Goal: Information Seeking & Learning: Learn about a topic

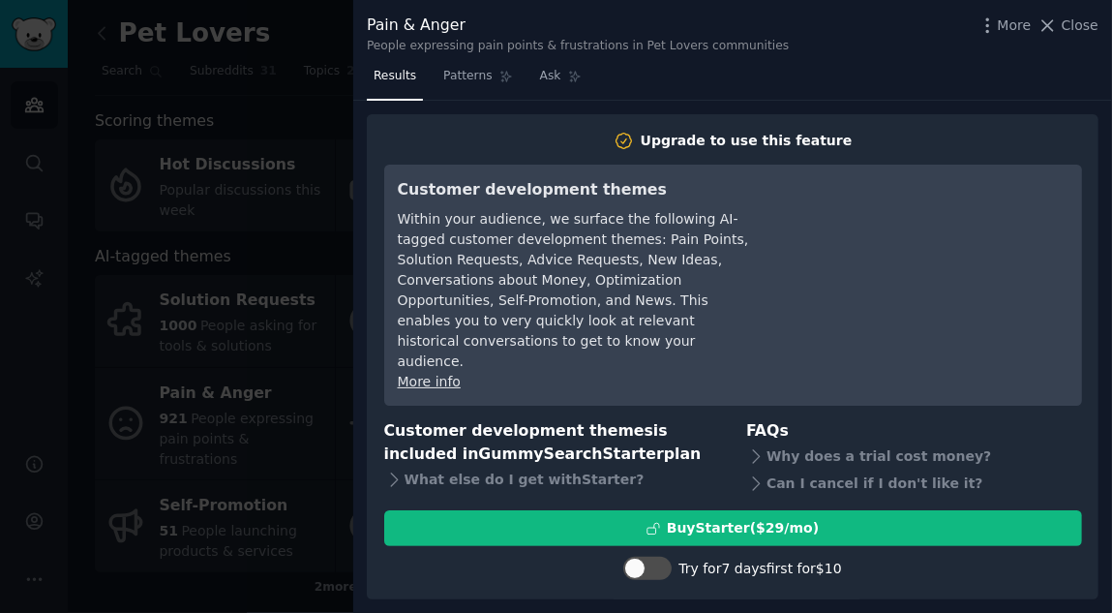
scroll to position [216, 0]
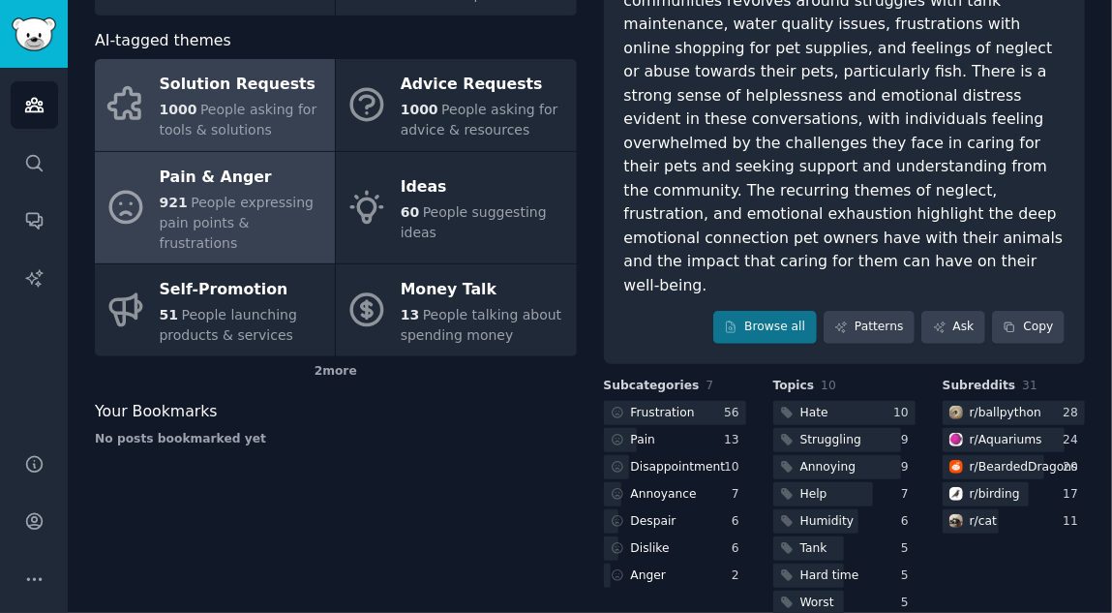
click at [248, 107] on span "People asking for tools & solutions" at bounding box center [239, 120] width 158 height 36
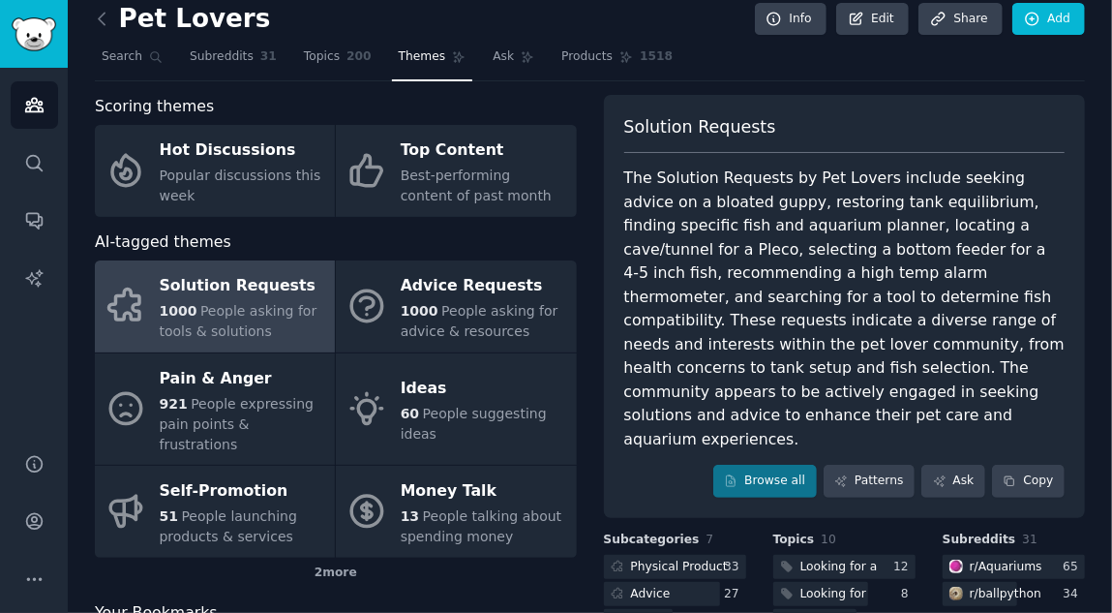
scroll to position [12, 0]
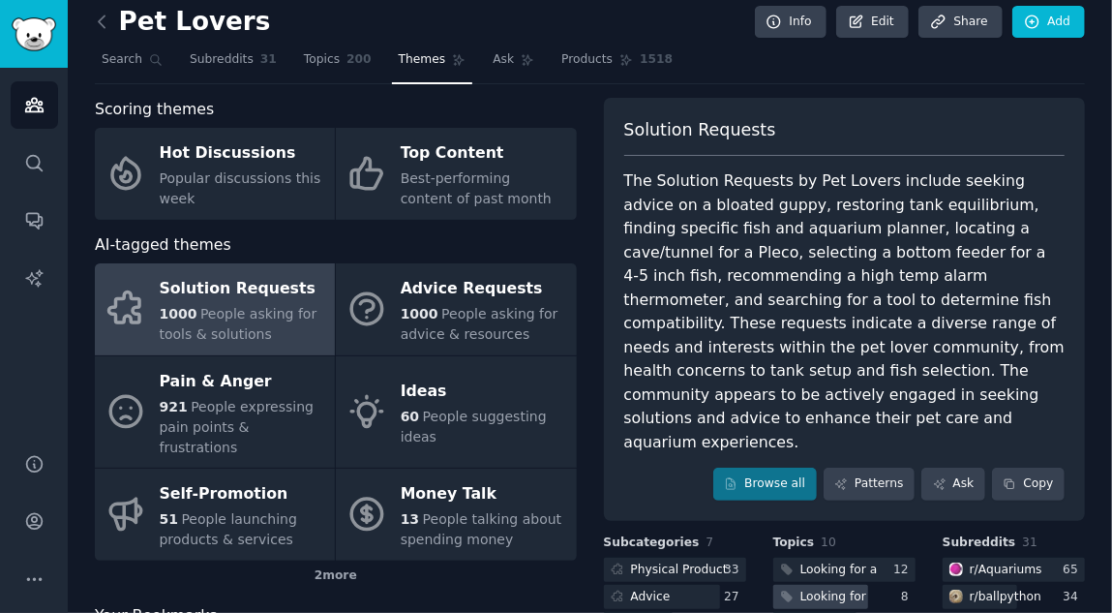
click at [819, 588] on div "Looking for" at bounding box center [833, 596] width 66 height 17
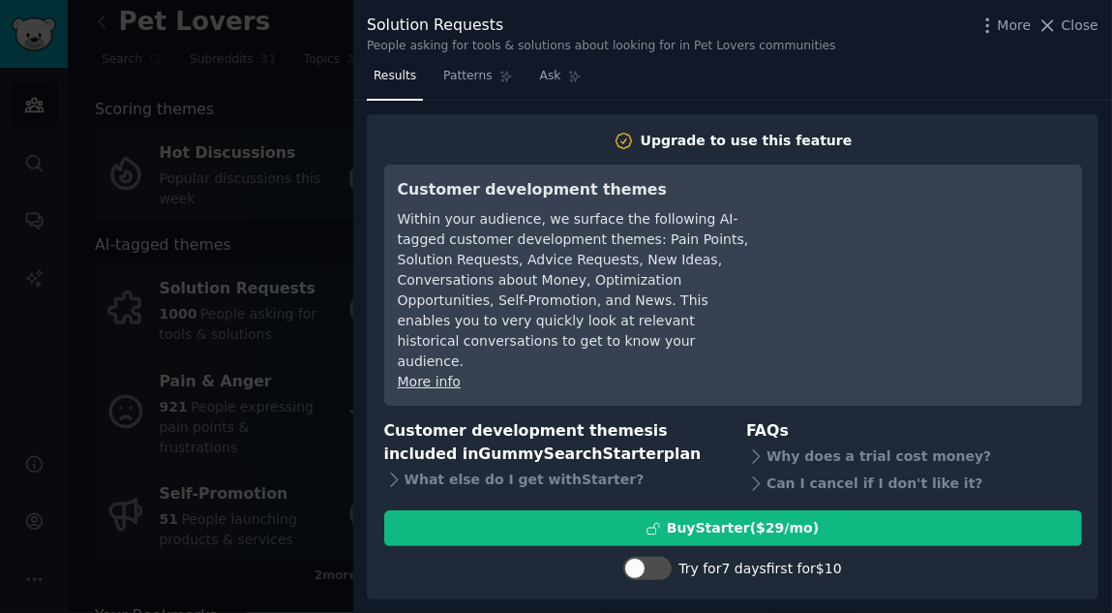
click at [96, 33] on div at bounding box center [556, 306] width 1112 height 613
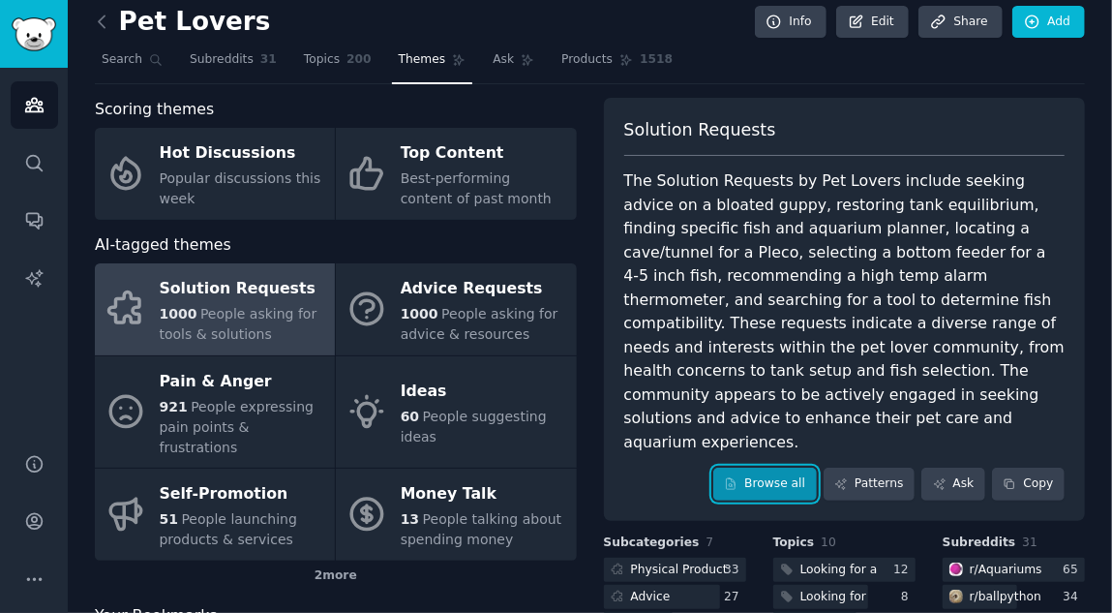
click at [762, 467] on link "Browse all" at bounding box center [765, 483] width 104 height 33
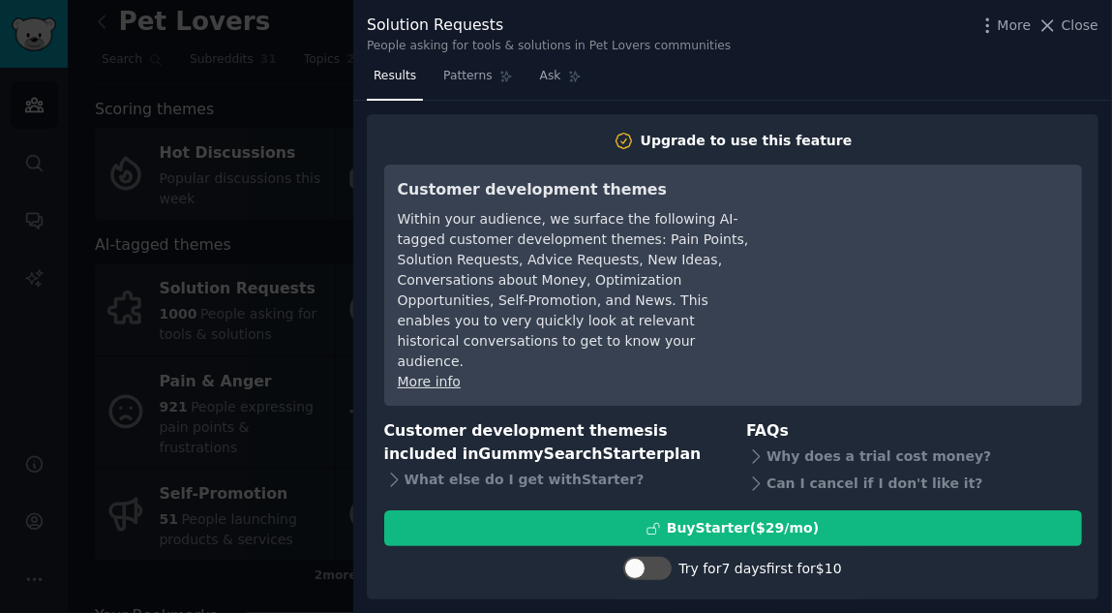
click at [90, 18] on div at bounding box center [556, 306] width 1112 height 613
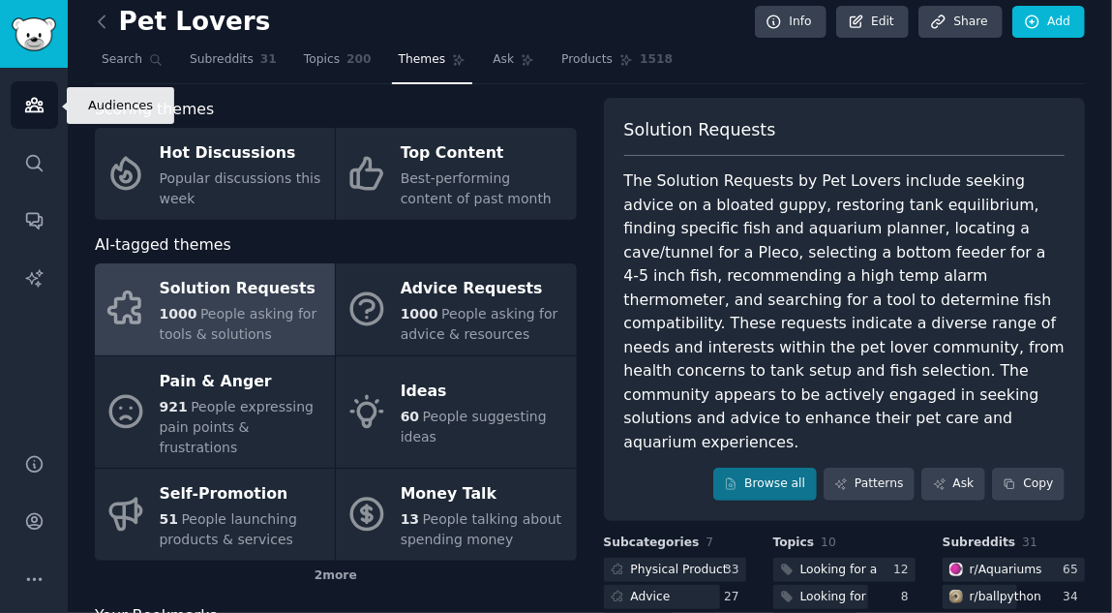
click at [30, 105] on icon "Sidebar" at bounding box center [34, 105] width 20 height 20
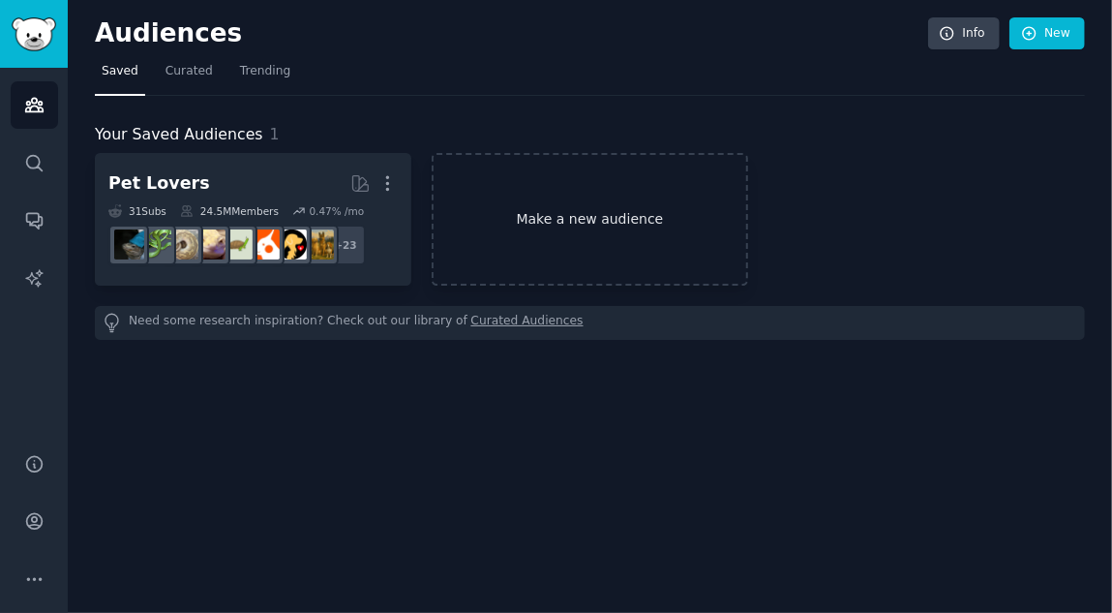
click at [526, 236] on link "Make a new audience" at bounding box center [590, 219] width 316 height 133
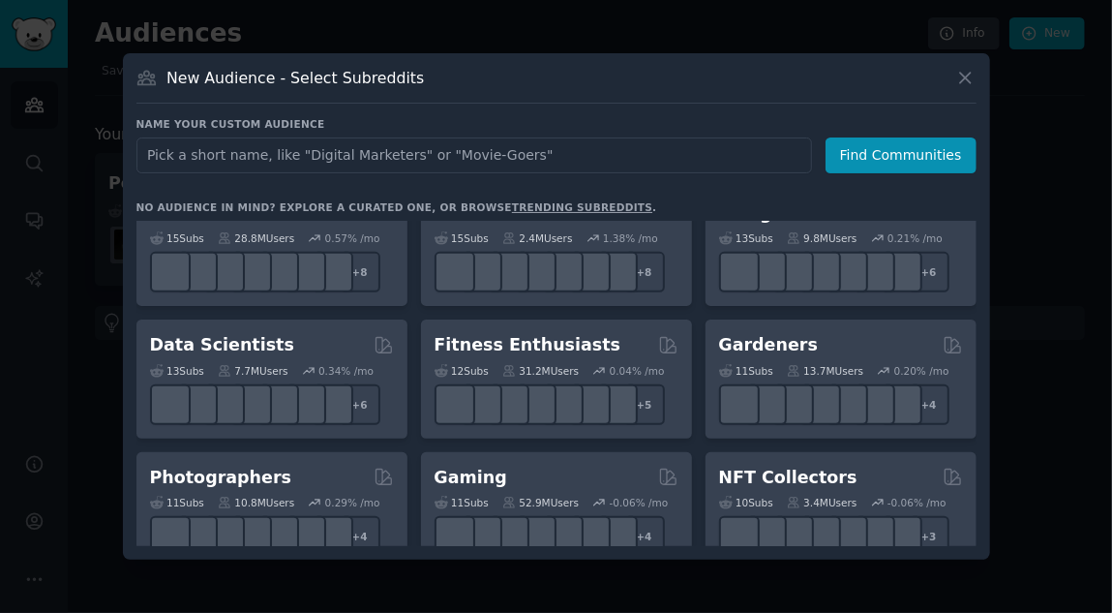
scroll to position [441, 0]
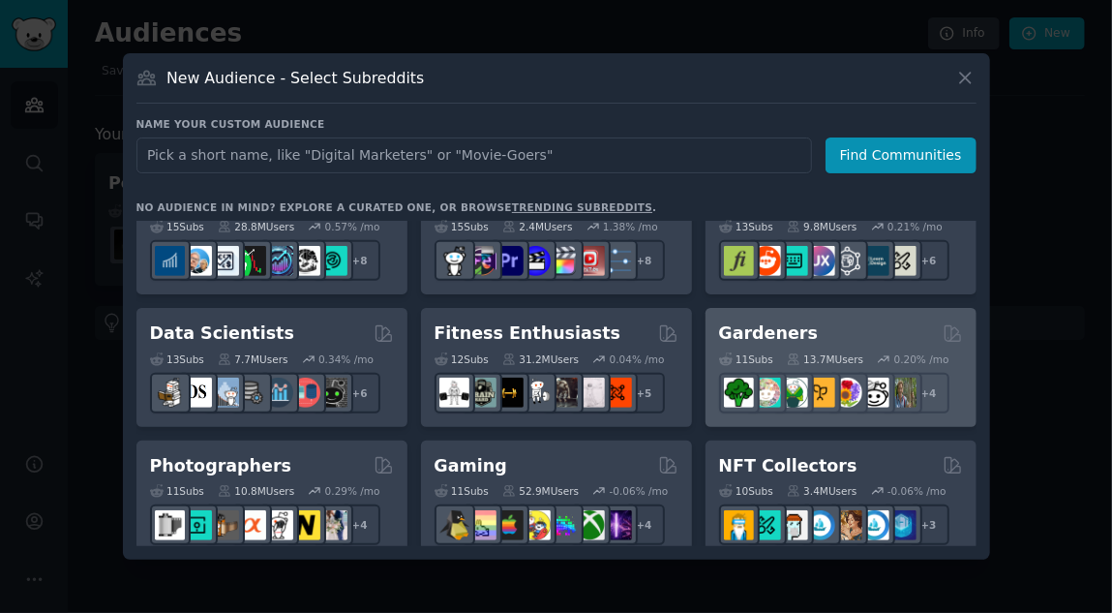
click at [815, 353] on div "13.7M Users" at bounding box center [825, 359] width 76 height 14
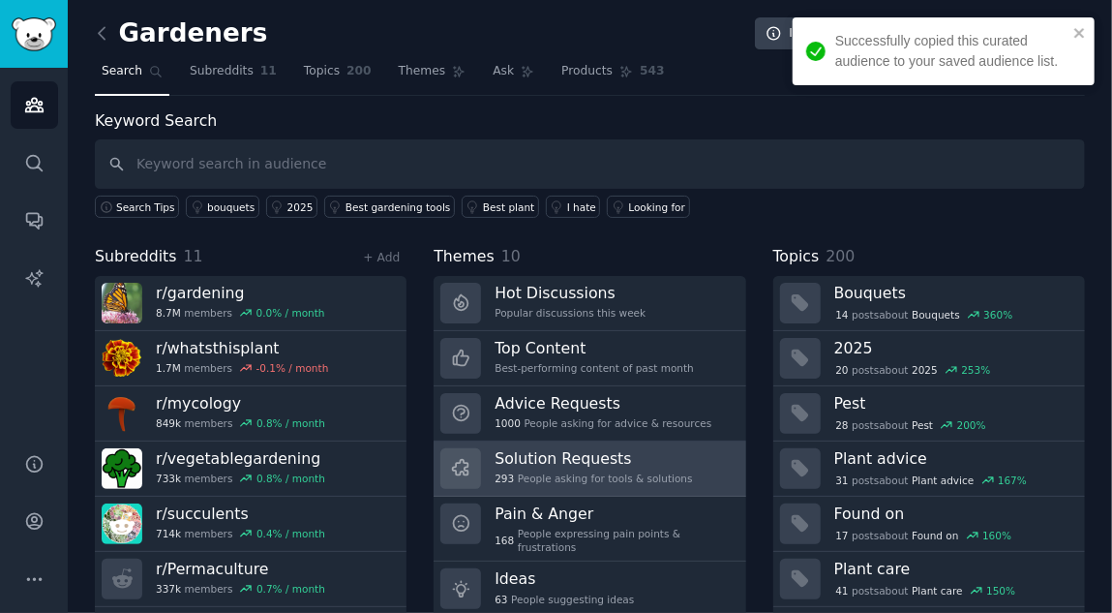
click at [541, 454] on h3 "Solution Requests" at bounding box center [592, 458] width 197 height 20
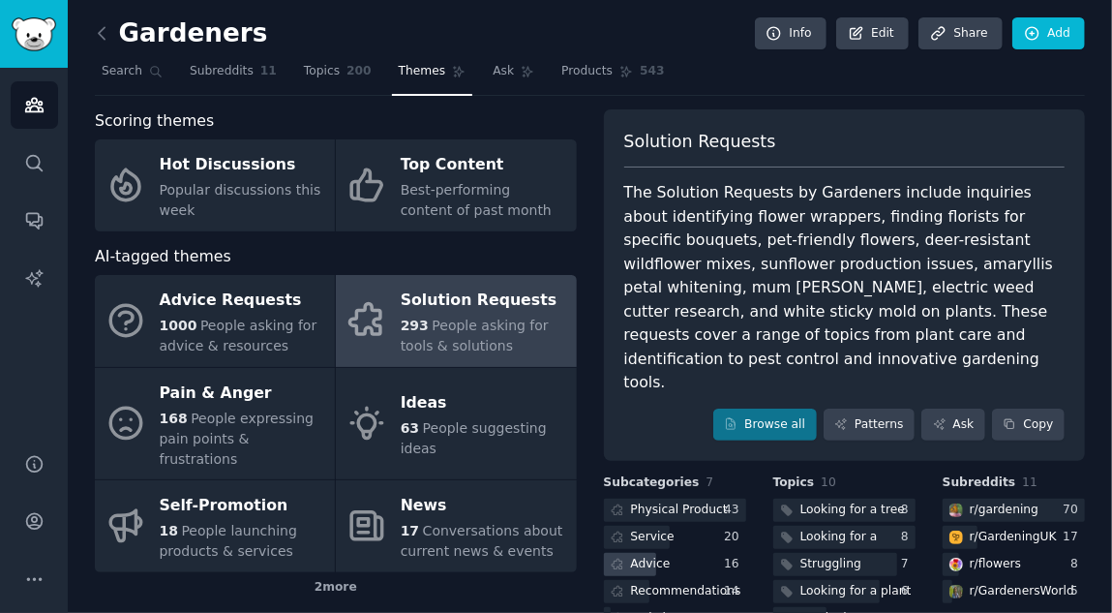
click at [640, 555] on div "Advice" at bounding box center [651, 563] width 40 height 17
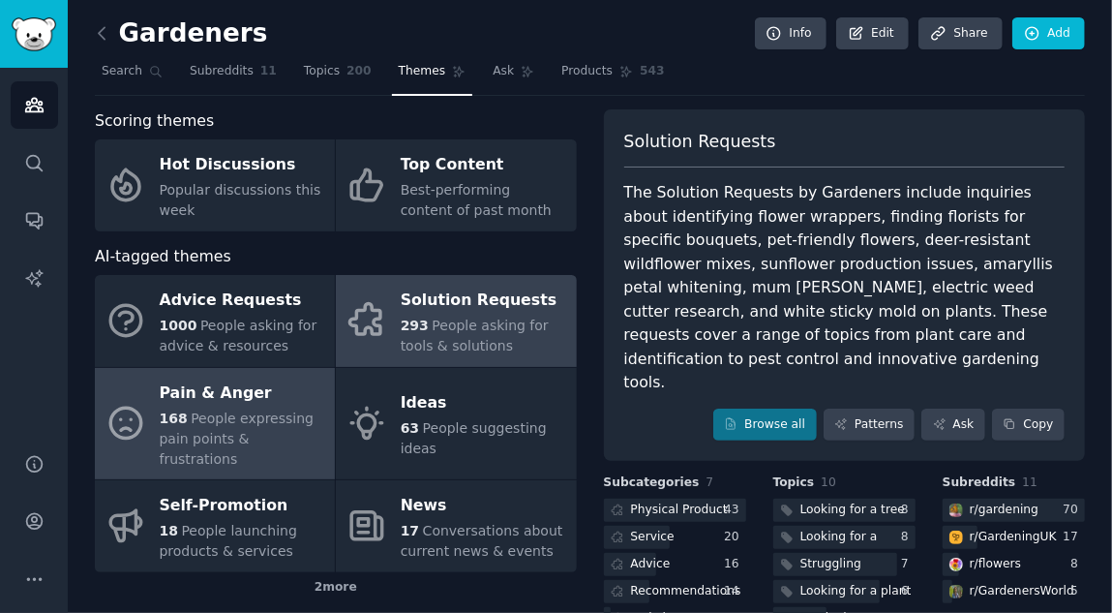
click at [217, 380] on div "Pain & Anger" at bounding box center [242, 392] width 165 height 31
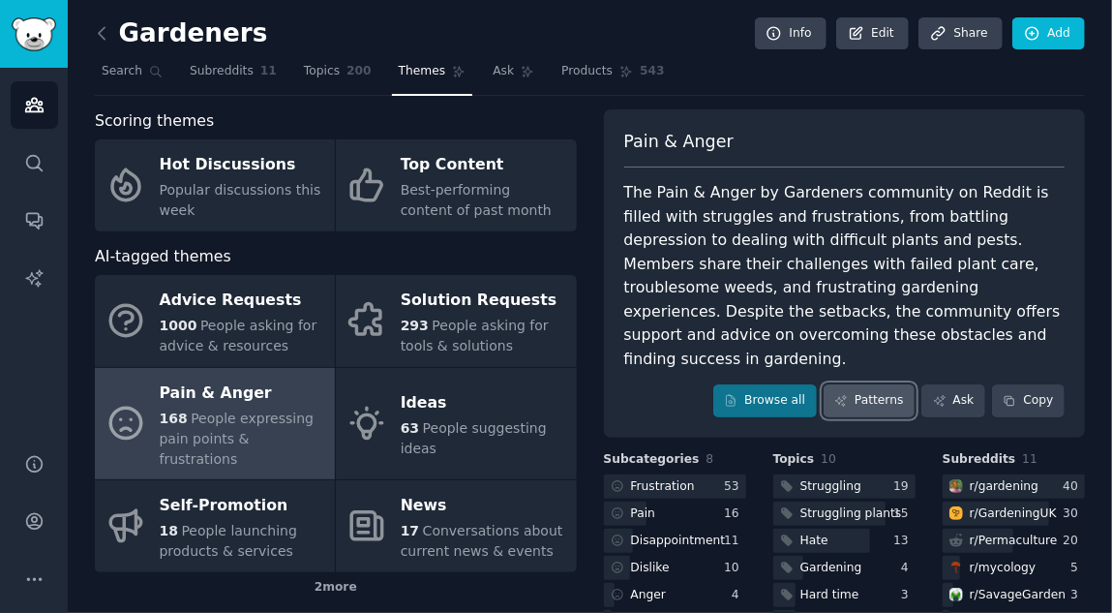
click at [875, 384] on link "Patterns" at bounding box center [868, 400] width 91 height 33
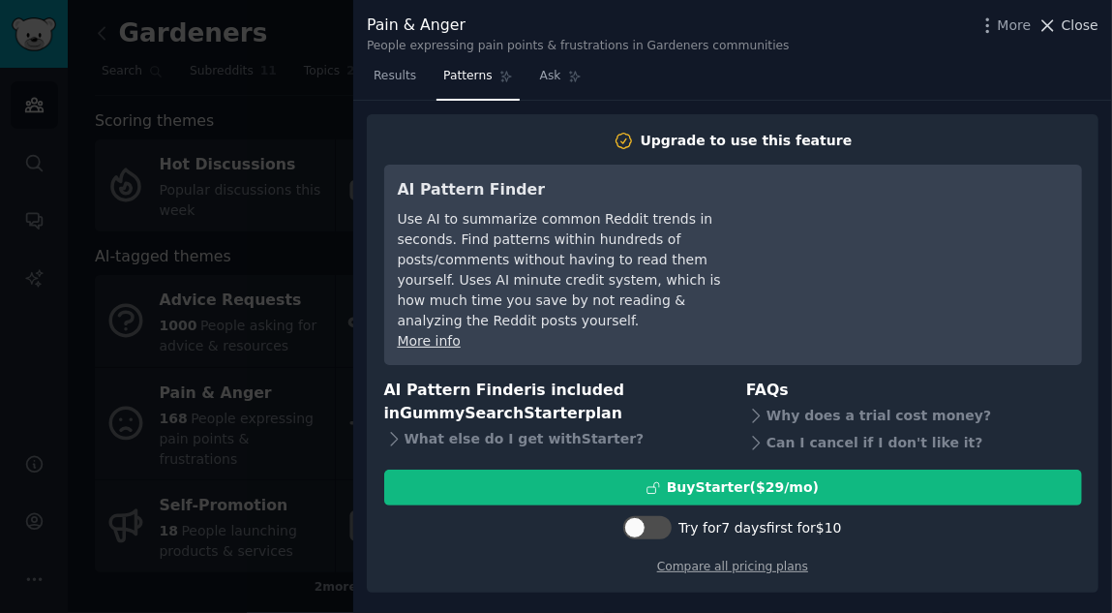
click at [1078, 21] on span "Close" at bounding box center [1080, 25] width 37 height 20
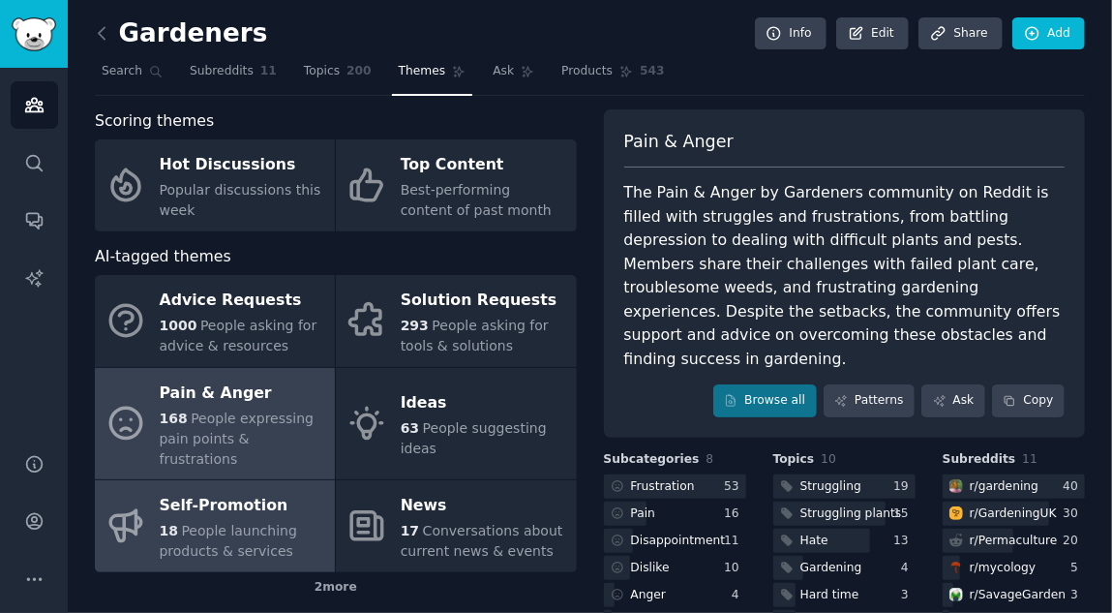
click at [228, 491] on div "Self-Promotion" at bounding box center [242, 506] width 165 height 31
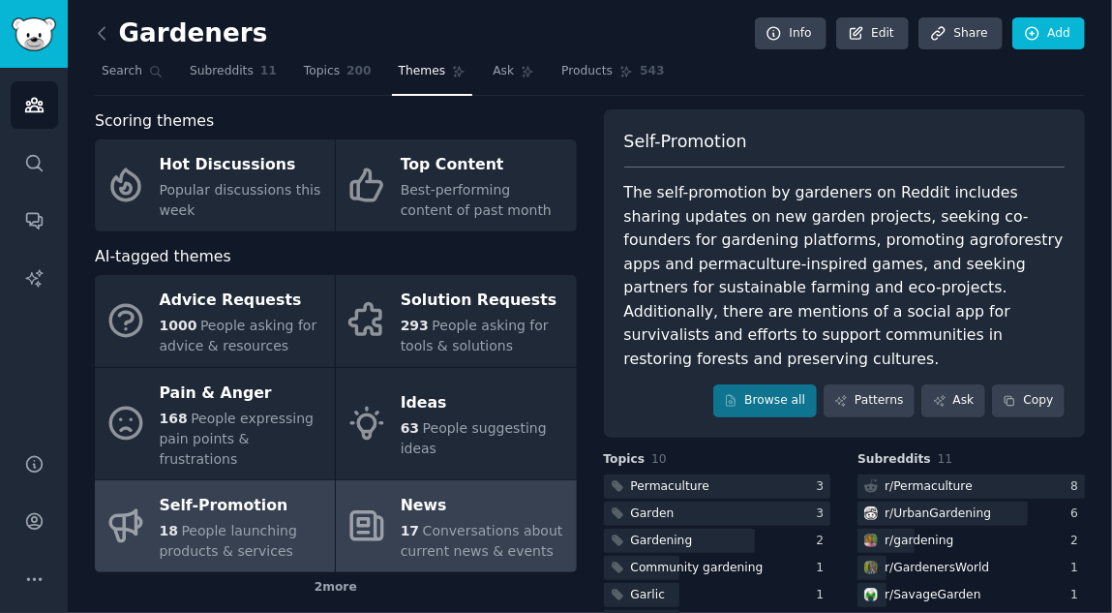
click at [376, 505] on icon at bounding box center [366, 525] width 41 height 41
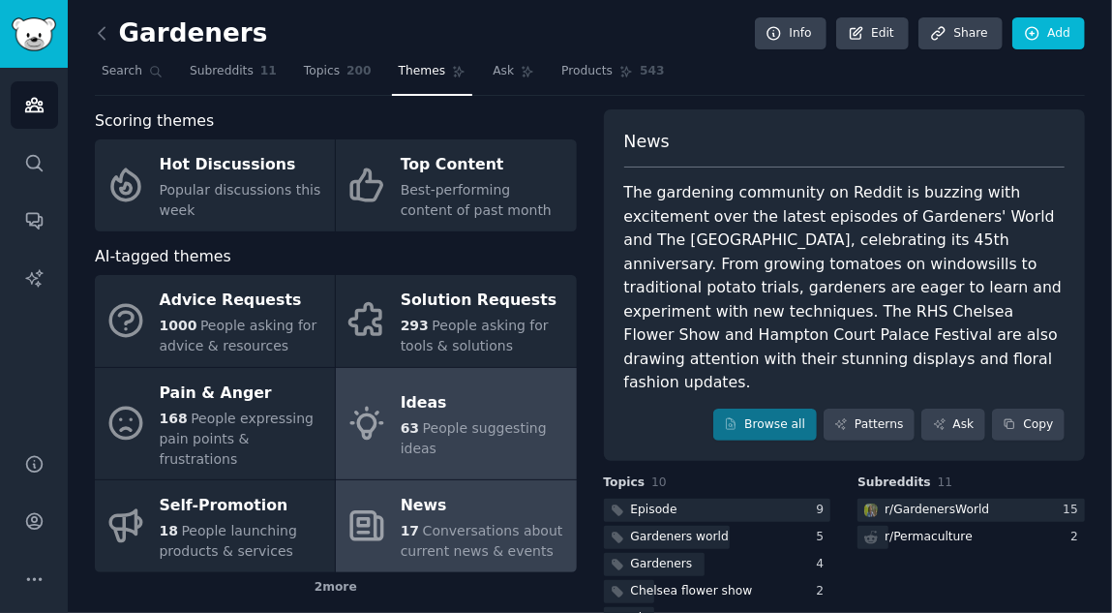
click at [402, 440] on link "Ideas 63 People suggesting ideas" at bounding box center [456, 424] width 240 height 112
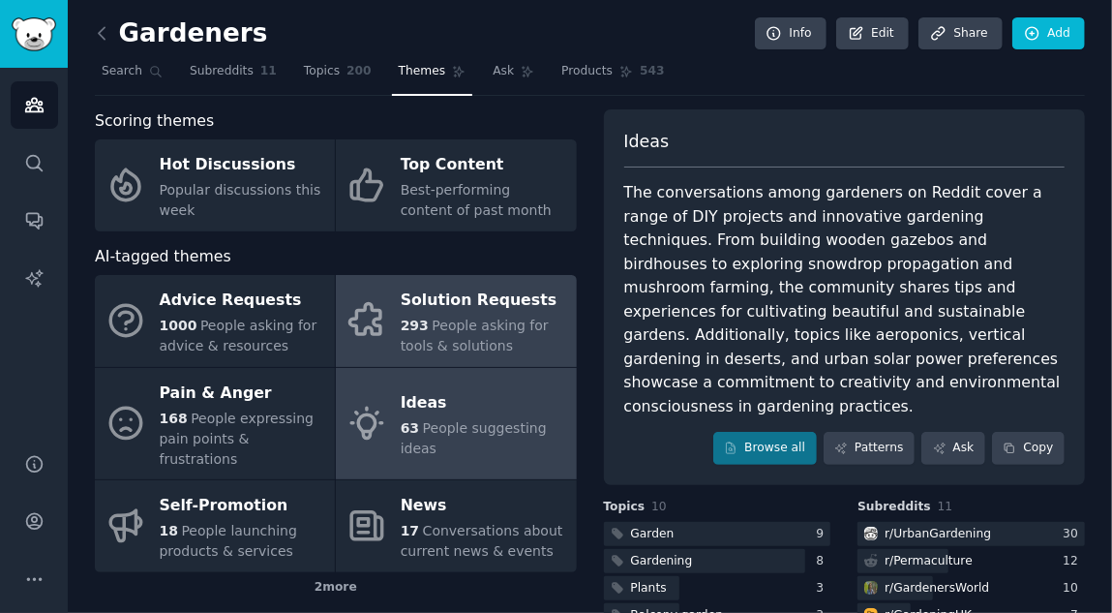
click at [431, 336] on span "People asking for tools & solutions" at bounding box center [475, 335] width 148 height 36
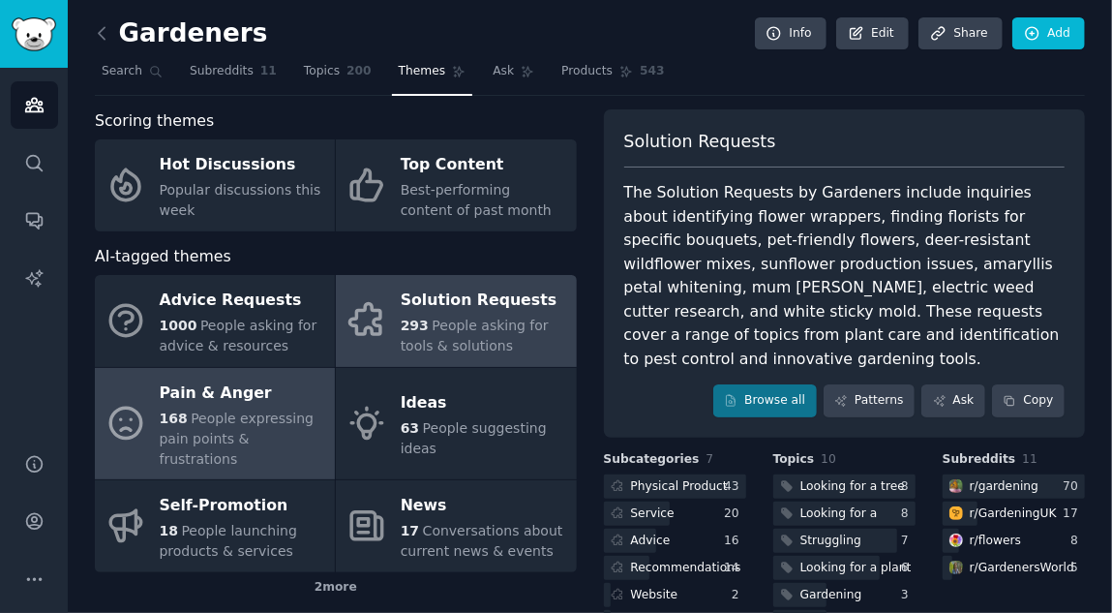
click at [217, 404] on div "Pain & Anger" at bounding box center [242, 392] width 165 height 31
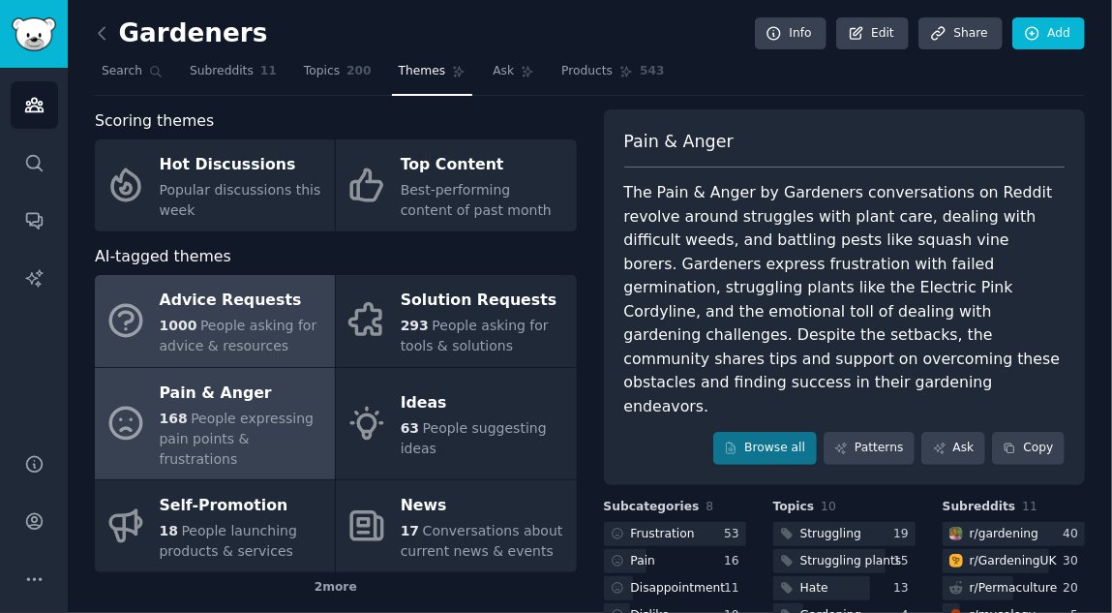
click at [249, 338] on span "People asking for advice & resources" at bounding box center [239, 335] width 158 height 36
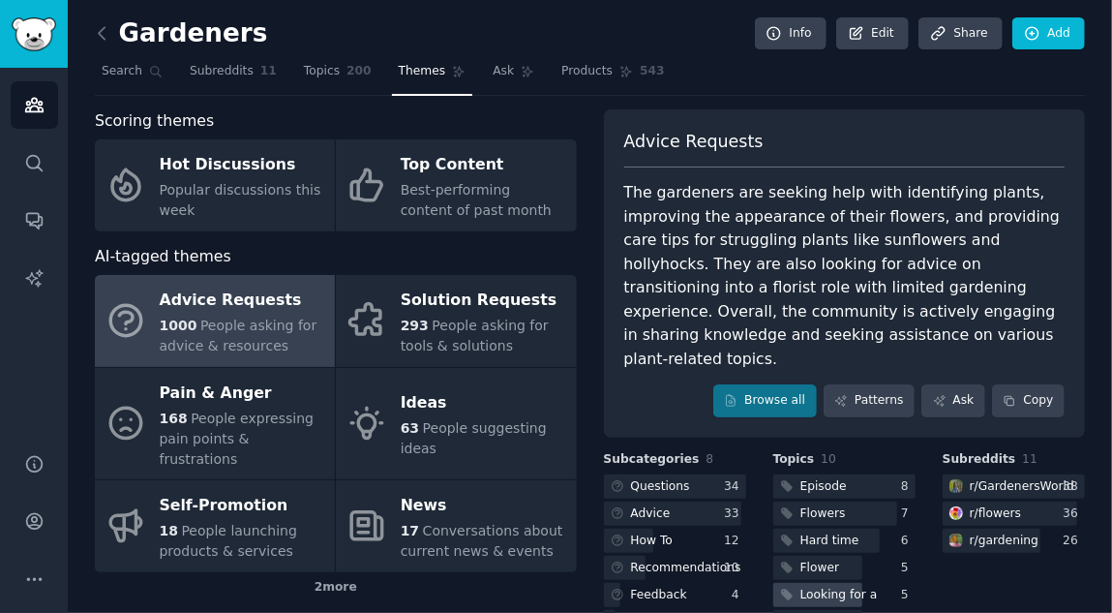
click at [836, 586] on div "Looking for a" at bounding box center [838, 594] width 77 height 17
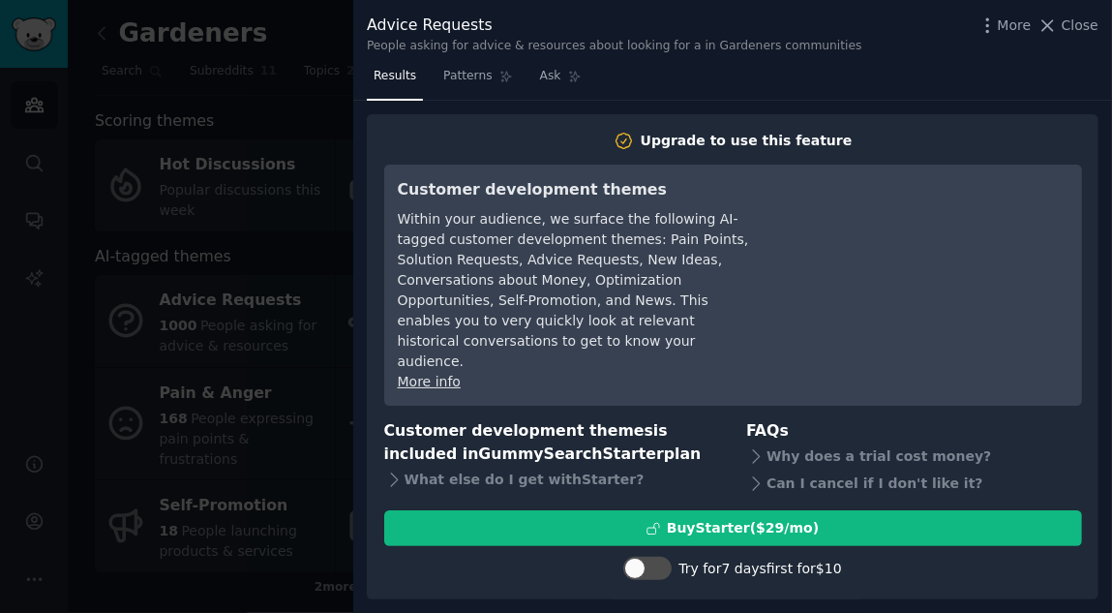
click at [95, 22] on div at bounding box center [556, 306] width 1112 height 613
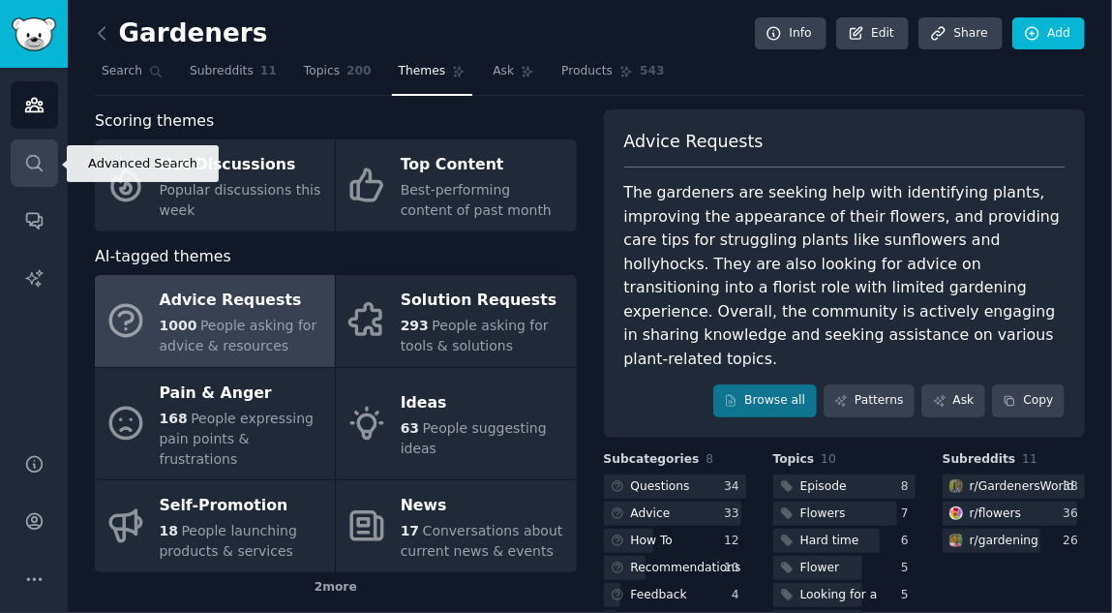
click at [35, 162] on icon "Sidebar" at bounding box center [34, 163] width 20 height 20
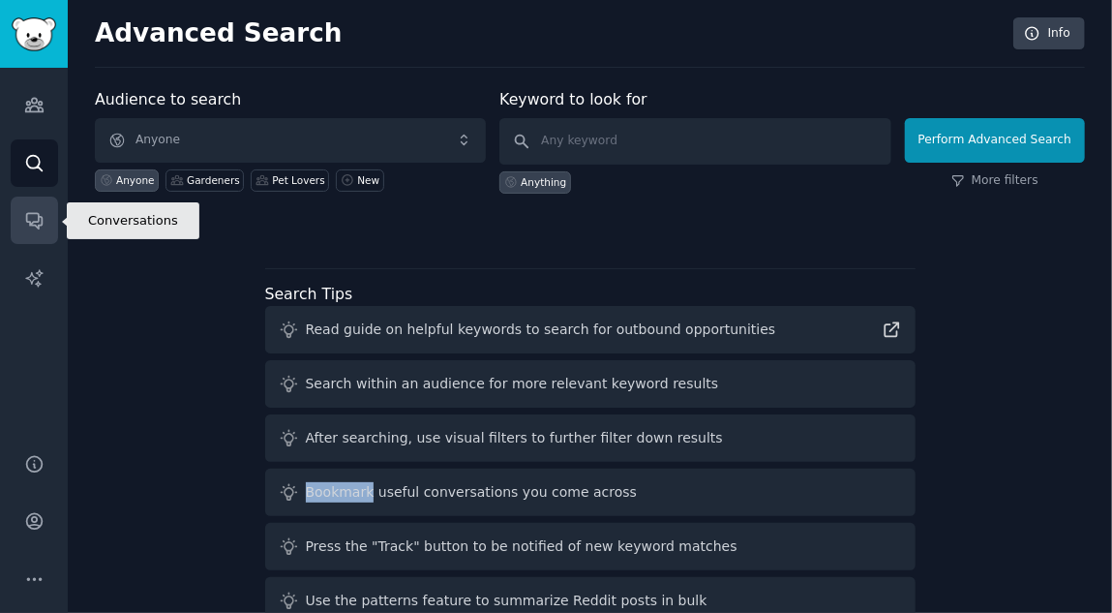
click at [31, 210] on icon "Sidebar" at bounding box center [34, 220] width 20 height 20
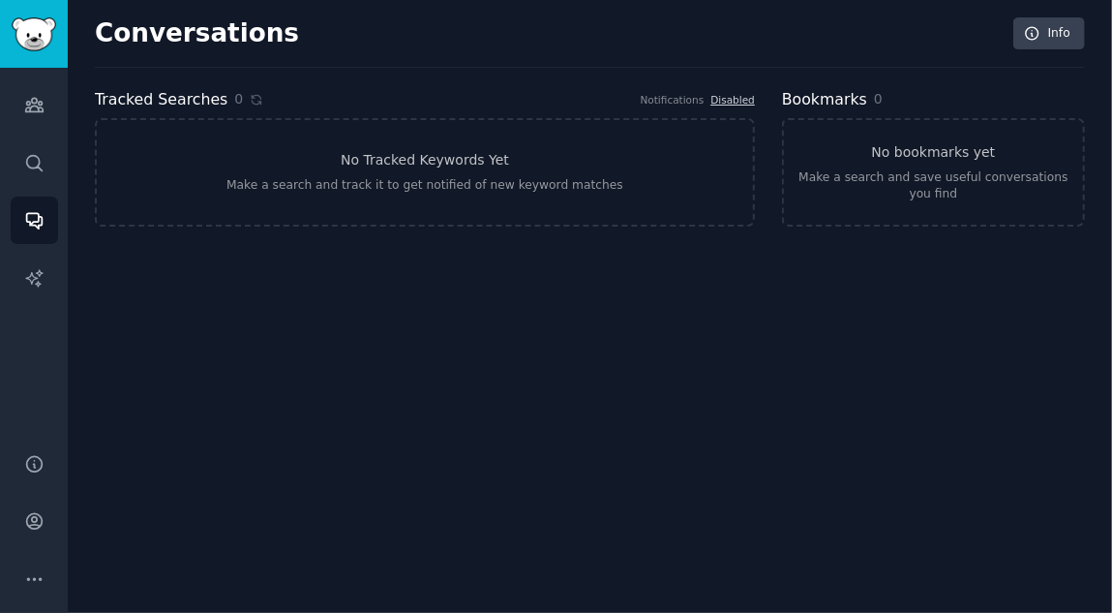
click at [7, 268] on div "Audiences Search Conversations AI Reports" at bounding box center [34, 249] width 68 height 362
click at [33, 285] on icon "Sidebar" at bounding box center [34, 278] width 20 height 20
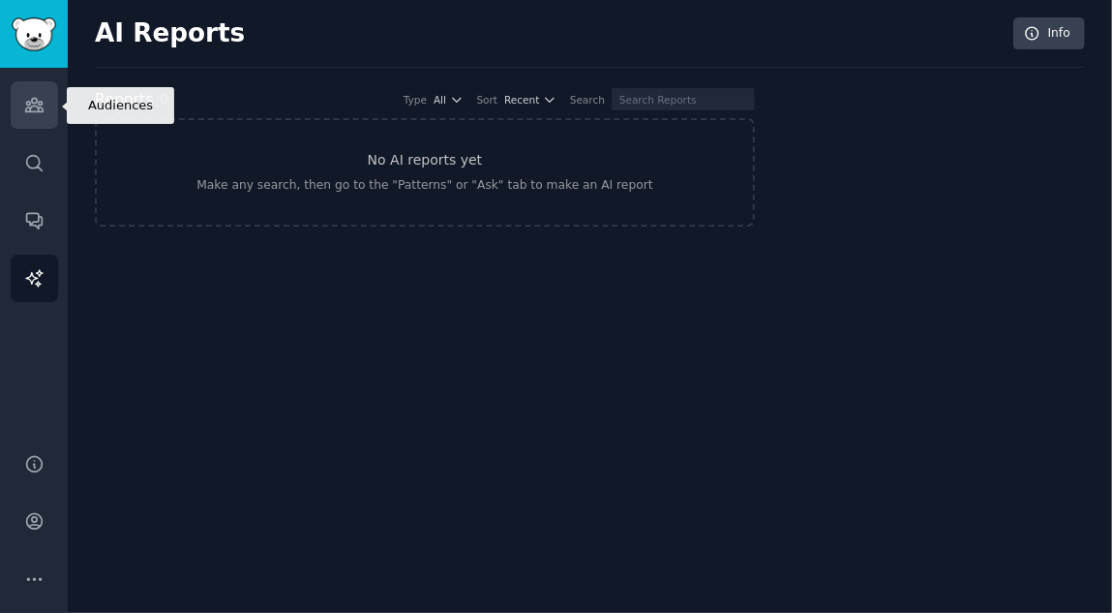
click at [25, 96] on icon "Sidebar" at bounding box center [34, 105] width 20 height 20
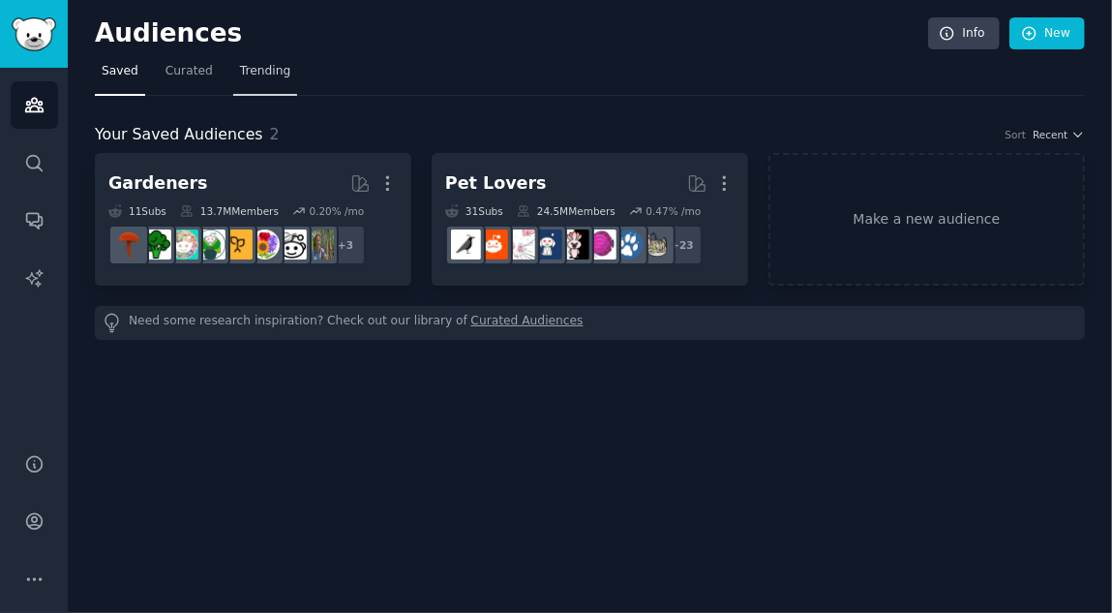
click at [243, 75] on span "Trending" at bounding box center [265, 71] width 50 height 17
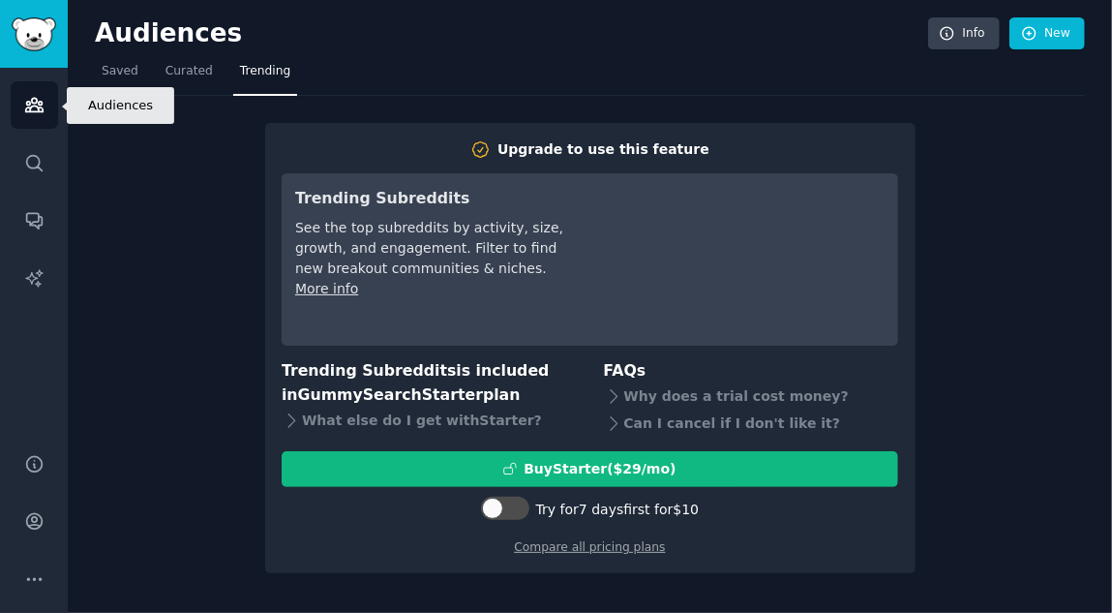
click at [35, 99] on icon "Sidebar" at bounding box center [33, 106] width 17 height 14
